Goal: Check status

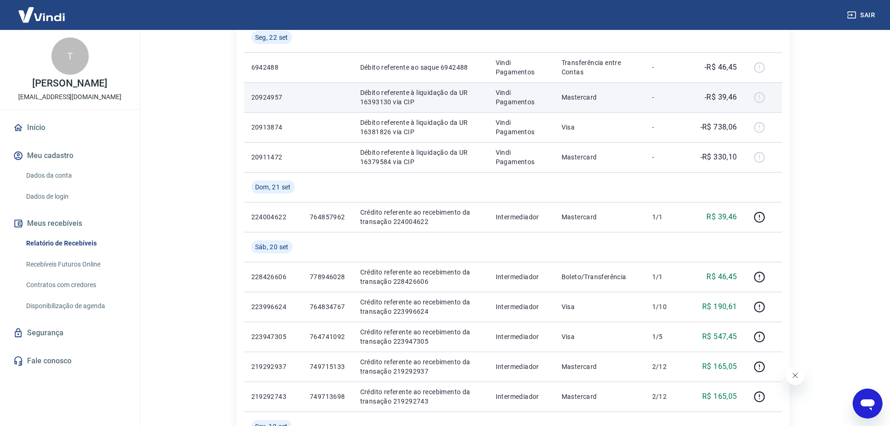
scroll to position [374, 0]
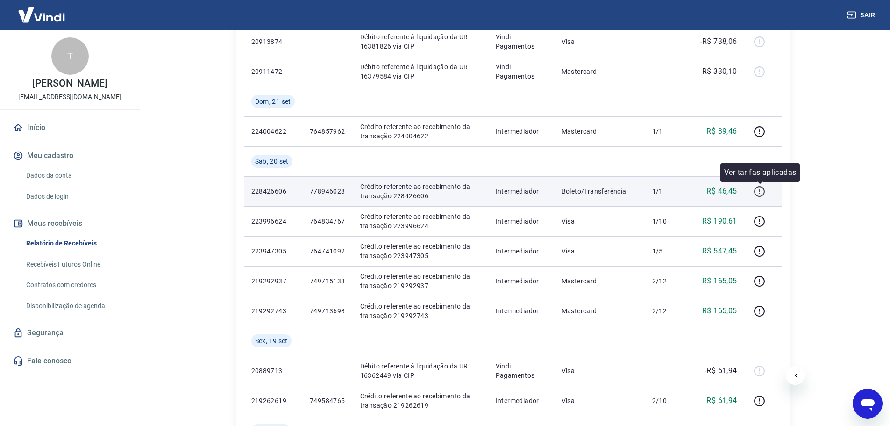
click at [758, 185] on icon "button" at bounding box center [760, 191] width 12 height 12
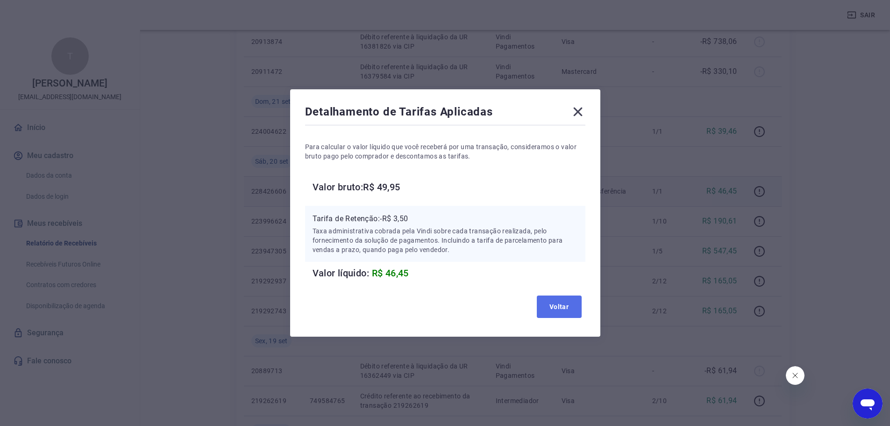
click at [566, 304] on button "Voltar" at bounding box center [559, 306] width 45 height 22
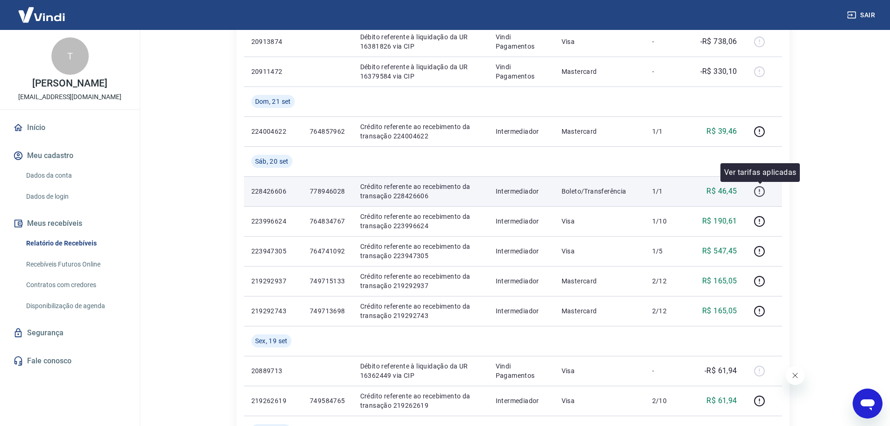
click at [762, 190] on icon "button" at bounding box center [760, 191] width 12 height 12
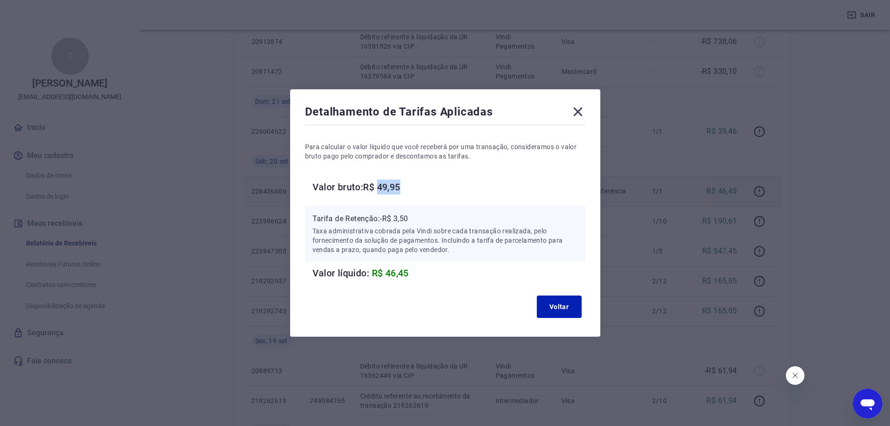
drag, startPoint x: 386, startPoint y: 189, endPoint x: 409, endPoint y: 184, distance: 23.4
click at [409, 184] on h6 "Valor bruto: R$ 49,95" at bounding box center [449, 186] width 273 height 15
copy h6 "49,95"
click at [675, 198] on div "Detalhamento de Tarifas Aplicadas Para calcular o valor líquido que você recebe…" at bounding box center [445, 213] width 890 height 426
click at [582, 109] on icon at bounding box center [577, 111] width 15 height 15
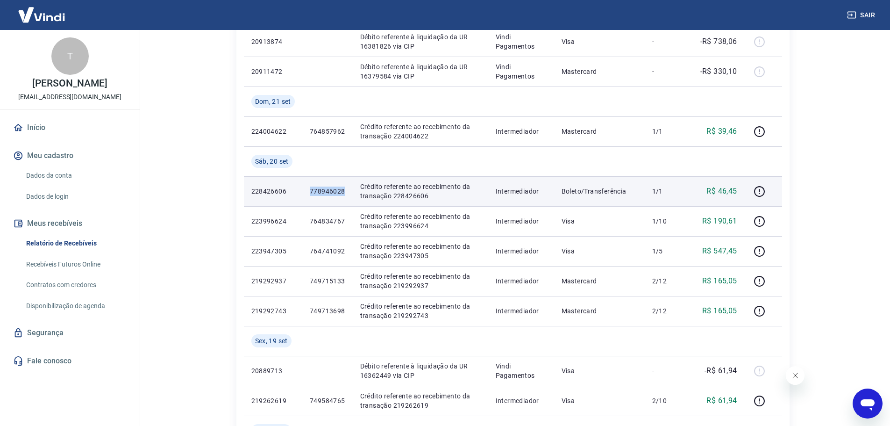
drag, startPoint x: 310, startPoint y: 191, endPoint x: 345, endPoint y: 188, distance: 35.2
click at [345, 188] on td "778946028" at bounding box center [327, 191] width 50 height 30
copy p "778946028"
